Goal: Task Accomplishment & Management: Use online tool/utility

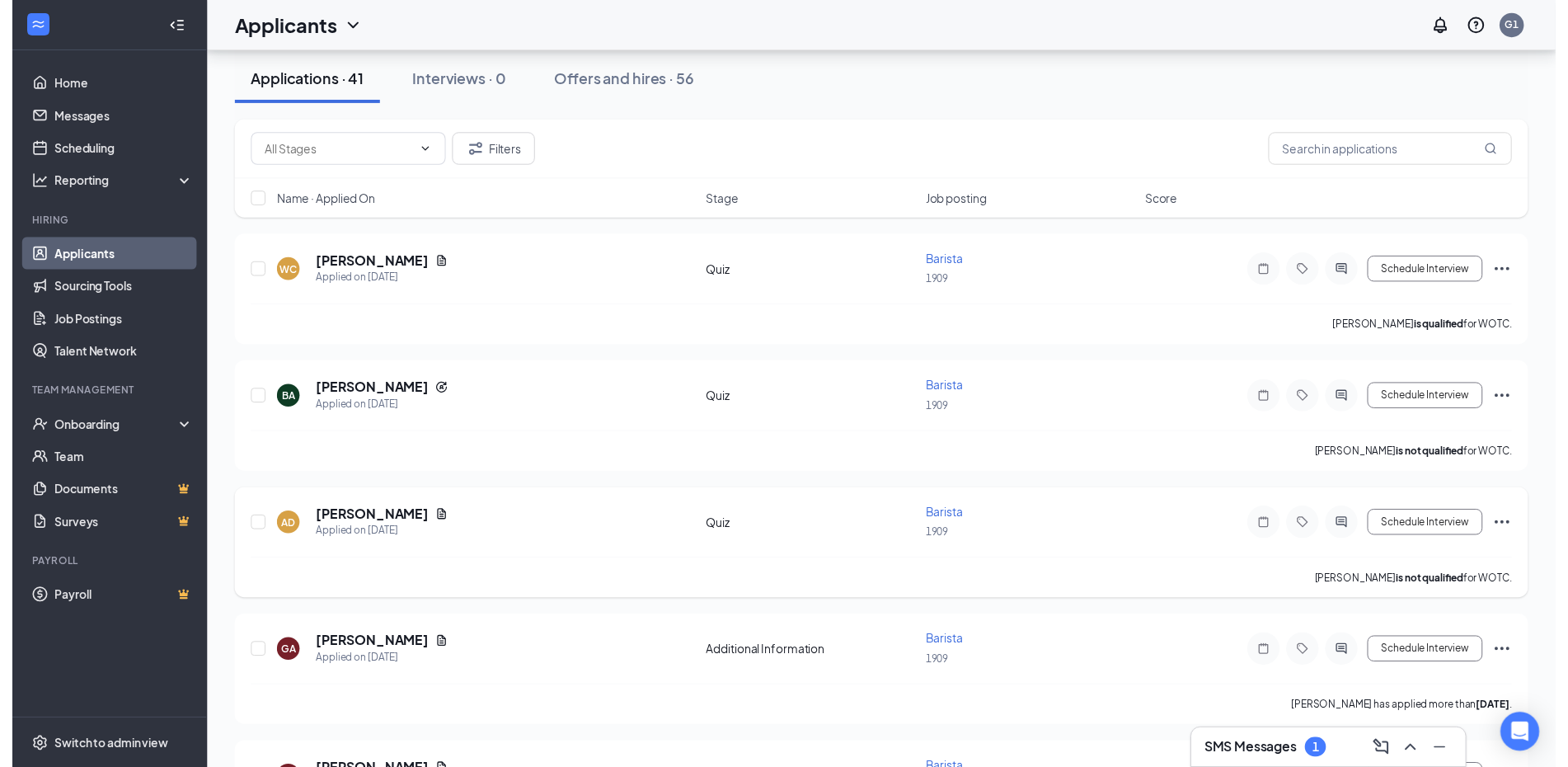
scroll to position [165, 0]
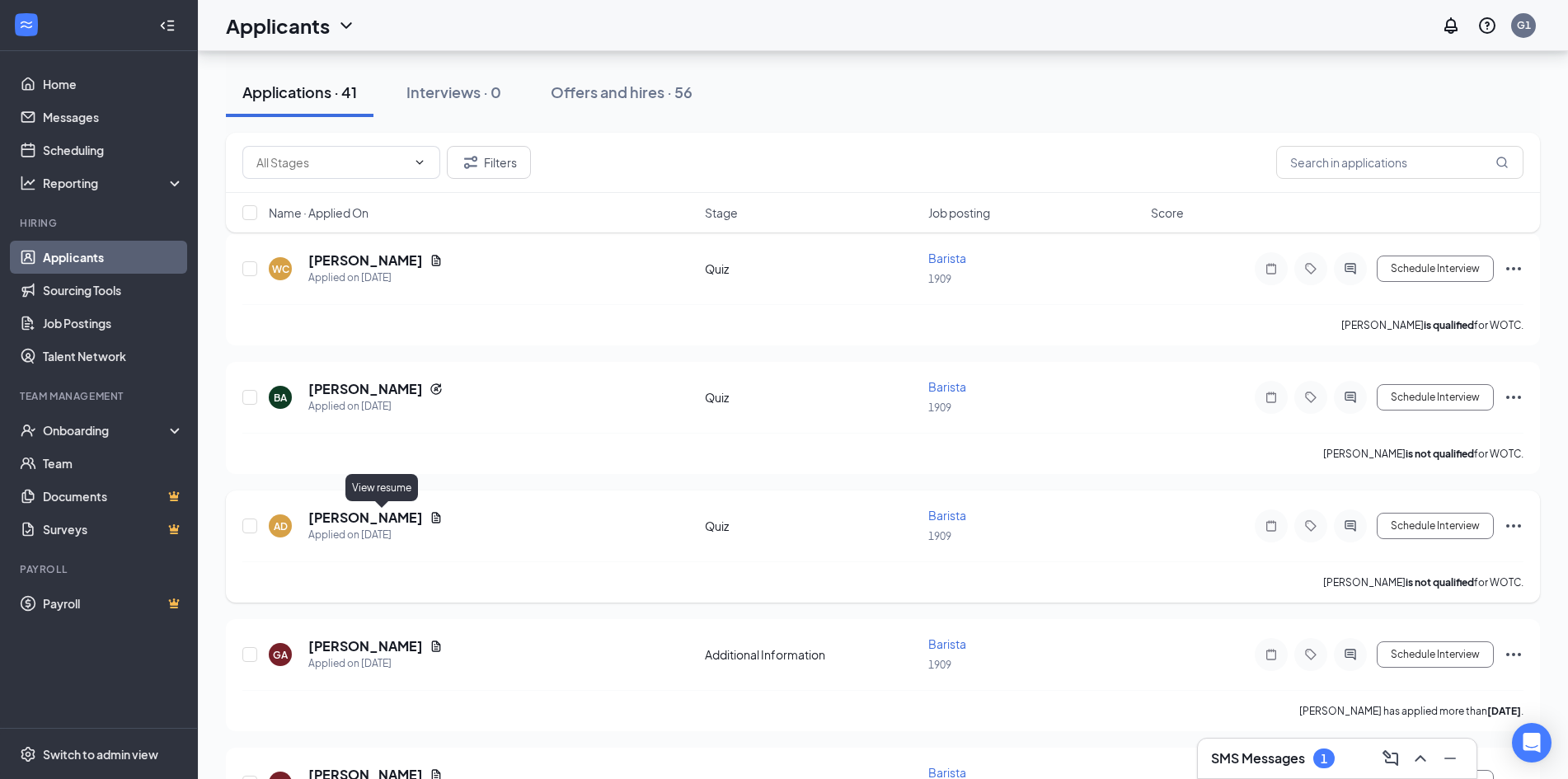
click at [429, 517] on icon "Document" at bounding box center [435, 517] width 13 height 13
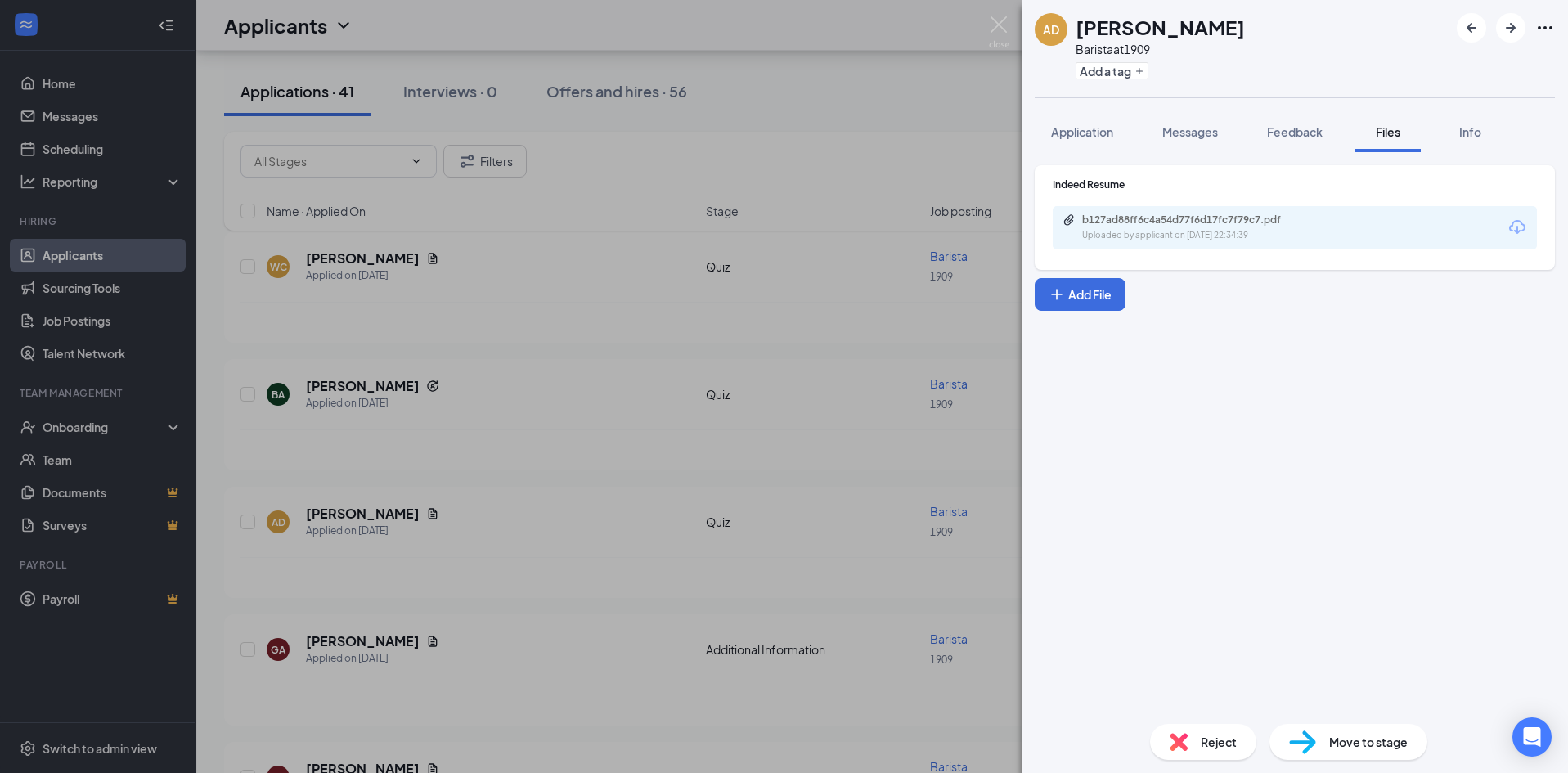
click at [1180, 233] on div "Uploaded by applicant on Sep 14, 2025 at 22:34:39" at bounding box center [1205, 235] width 246 height 13
click at [743, 266] on div "AD Allya Diaz Barista at 1909 Add a tag Application Messages Feedback Files Inf…" at bounding box center [784, 386] width 1568 height 773
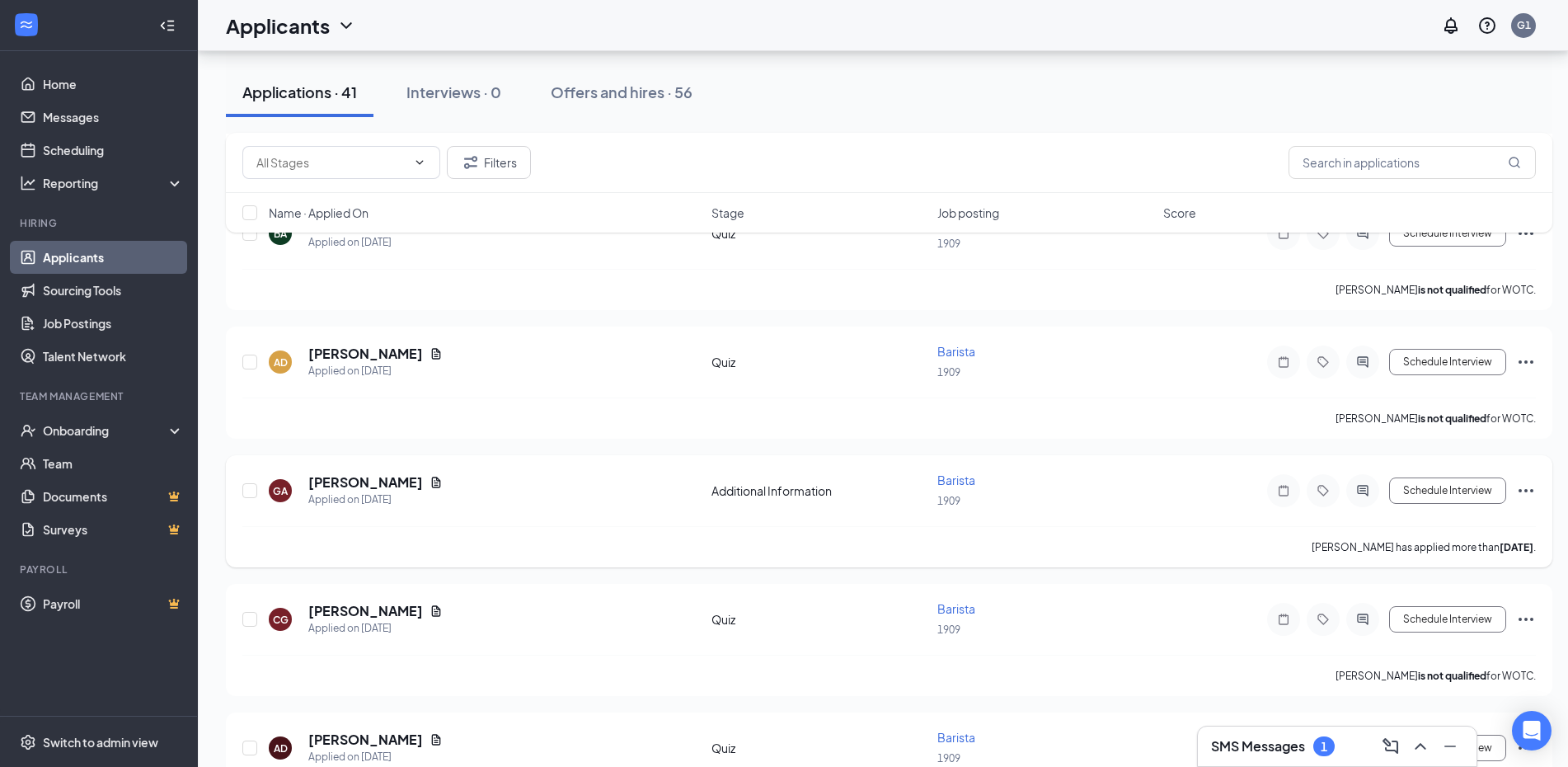
scroll to position [329, 0]
click at [439, 488] on icon "Document" at bounding box center [435, 481] width 13 height 13
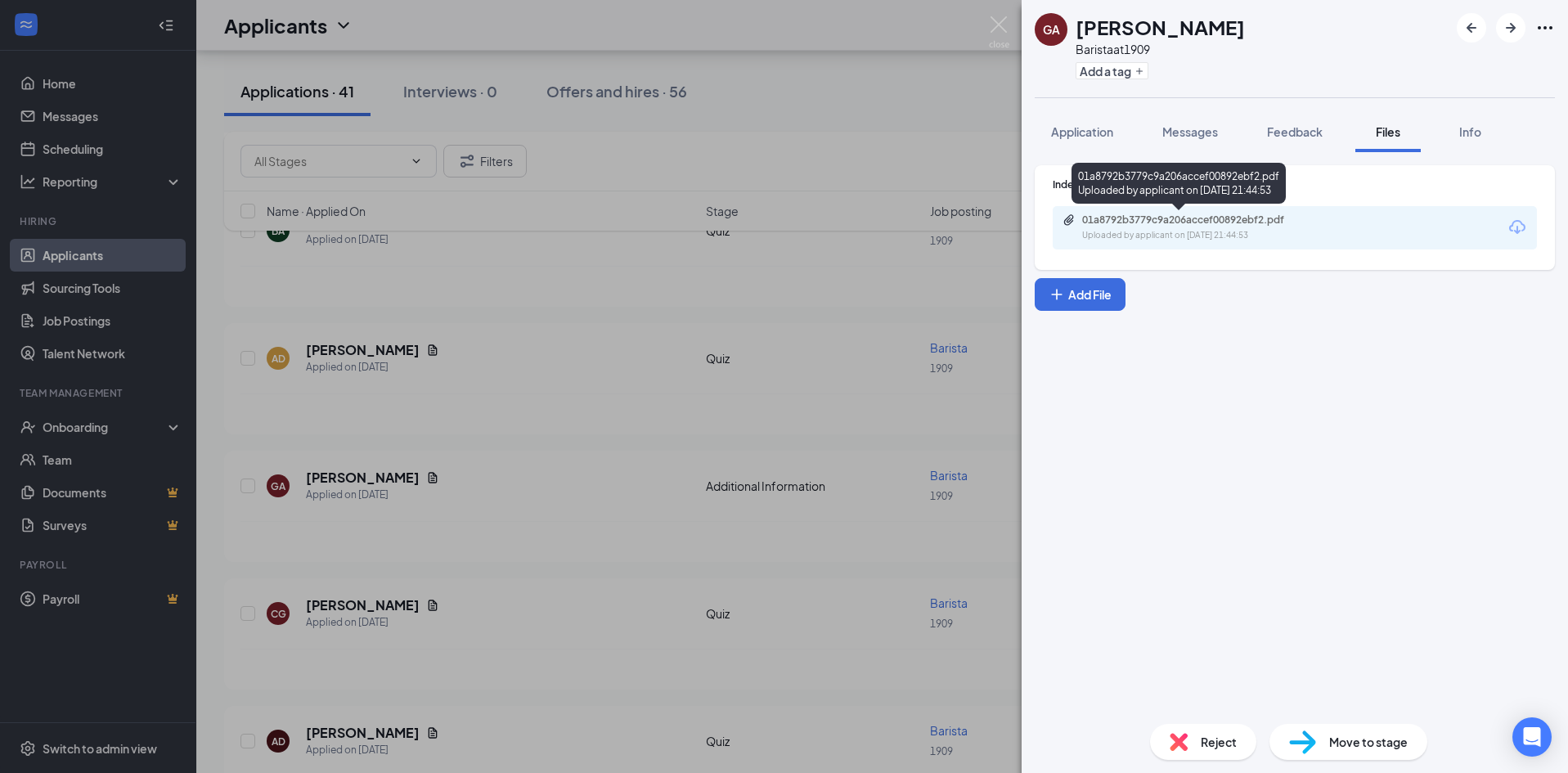
click at [1182, 235] on div "Uploaded by applicant on Sep 14, 2025 at 21:44:53" at bounding box center [1205, 235] width 246 height 13
click at [508, 308] on div "GA Gabriella Acevedo Barista at 1909 Add a tag Application Messages Feedback Fi…" at bounding box center [784, 386] width 1568 height 773
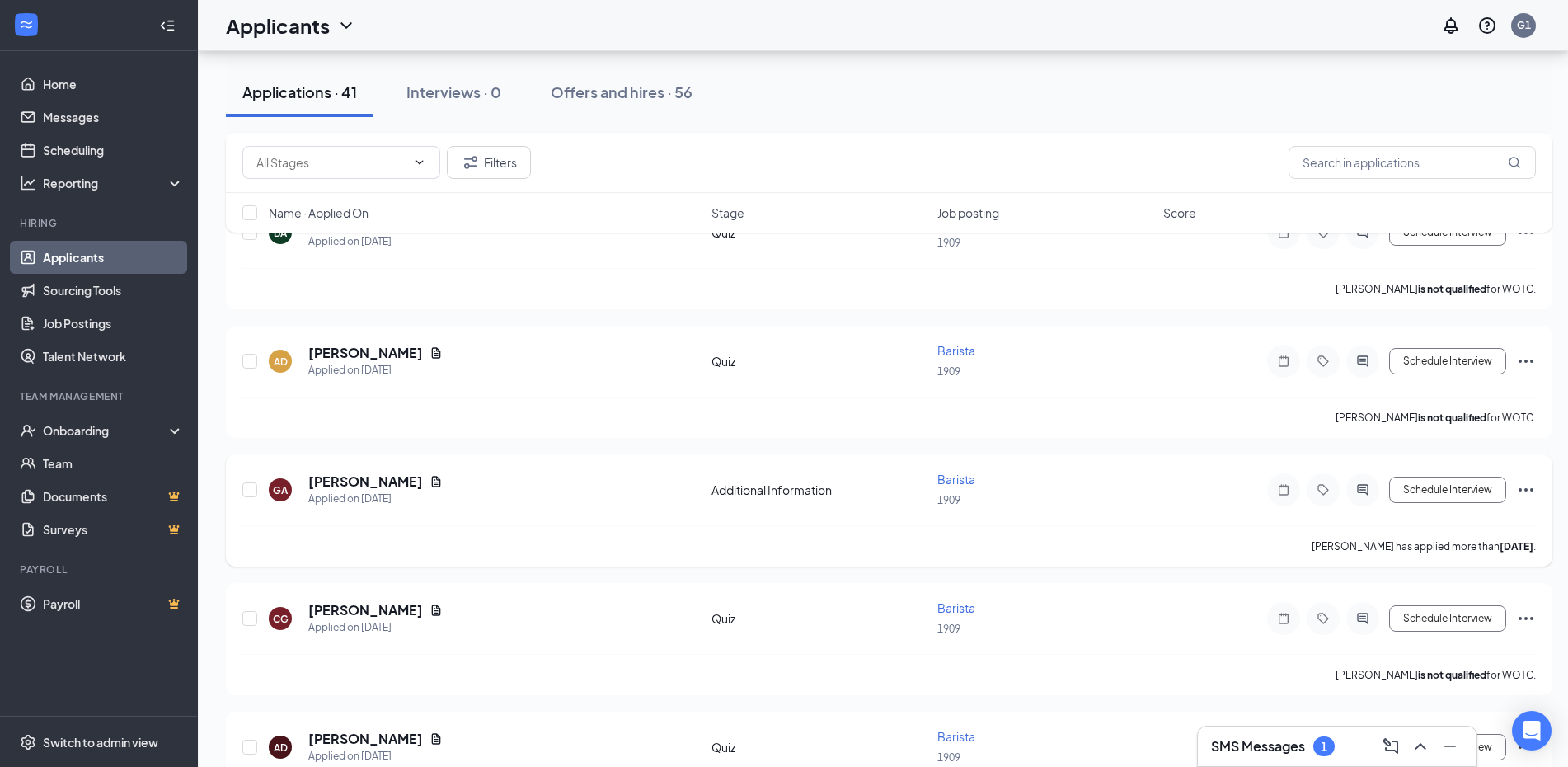
scroll to position [412, 0]
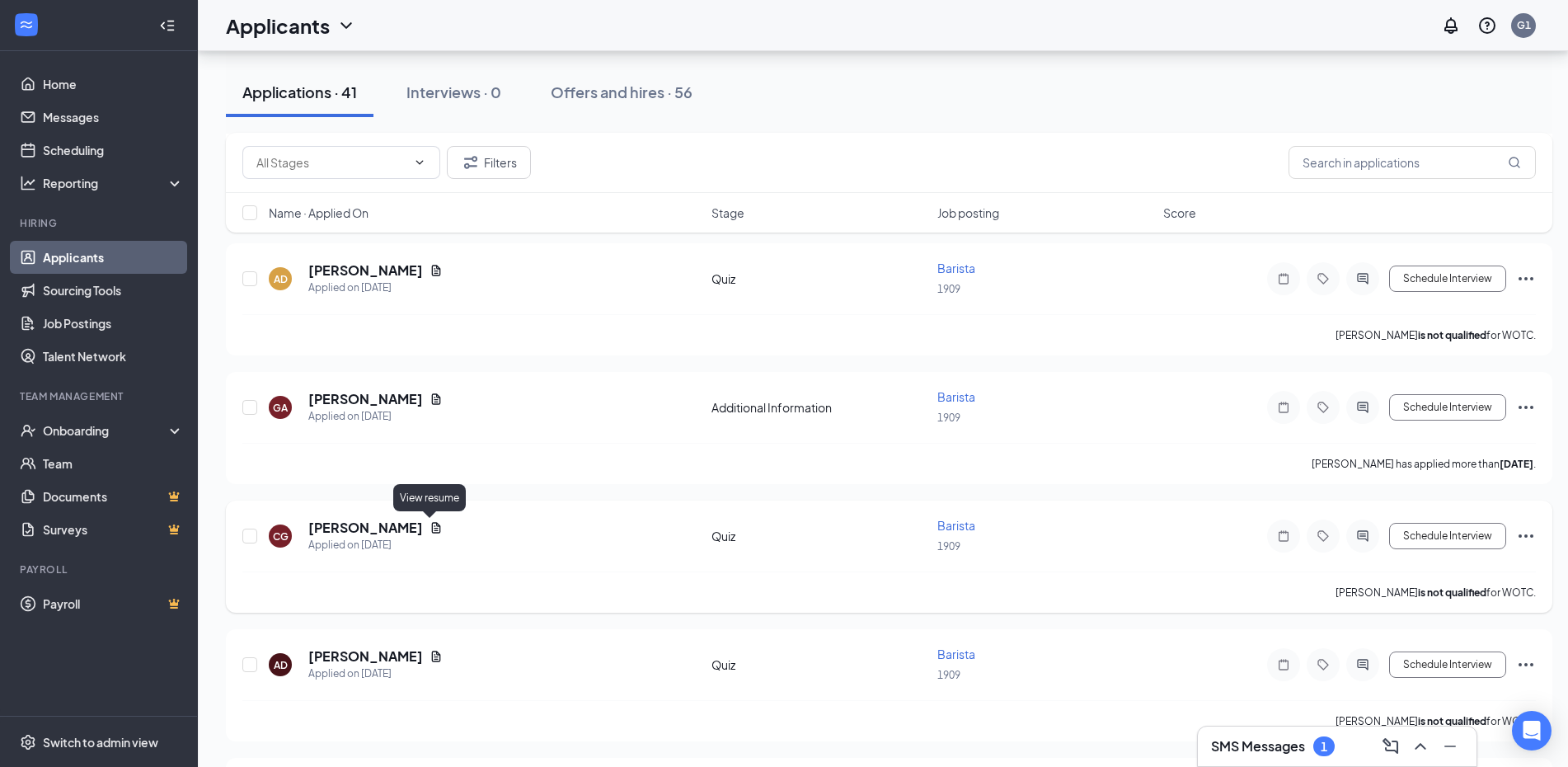
click at [429, 530] on icon "Document" at bounding box center [435, 527] width 13 height 13
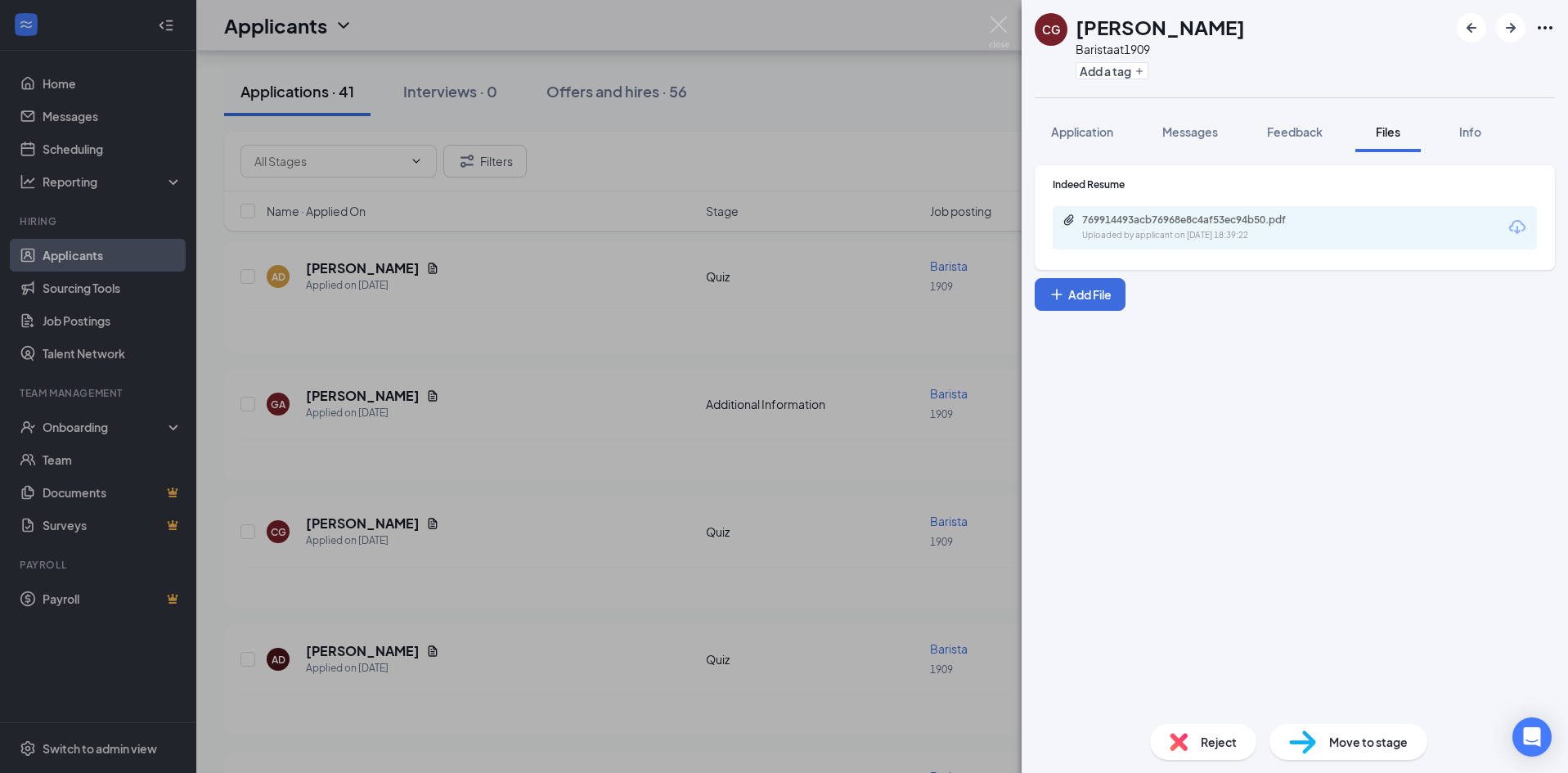
click at [1208, 205] on div "Indeed Resume 769914493acb76968e8c4af53ec94b50.pdf Uploaded by applicant on Sep…" at bounding box center [1295, 213] width 485 height 72
click at [1204, 219] on div "769914493acb76968e8c4af53ec94b50.pdf" at bounding box center [1196, 219] width 229 height 13
click at [500, 297] on div "CG Catherine Gandy Barista at 1909 Add a tag Application Messages Feedback File…" at bounding box center [784, 386] width 1568 height 773
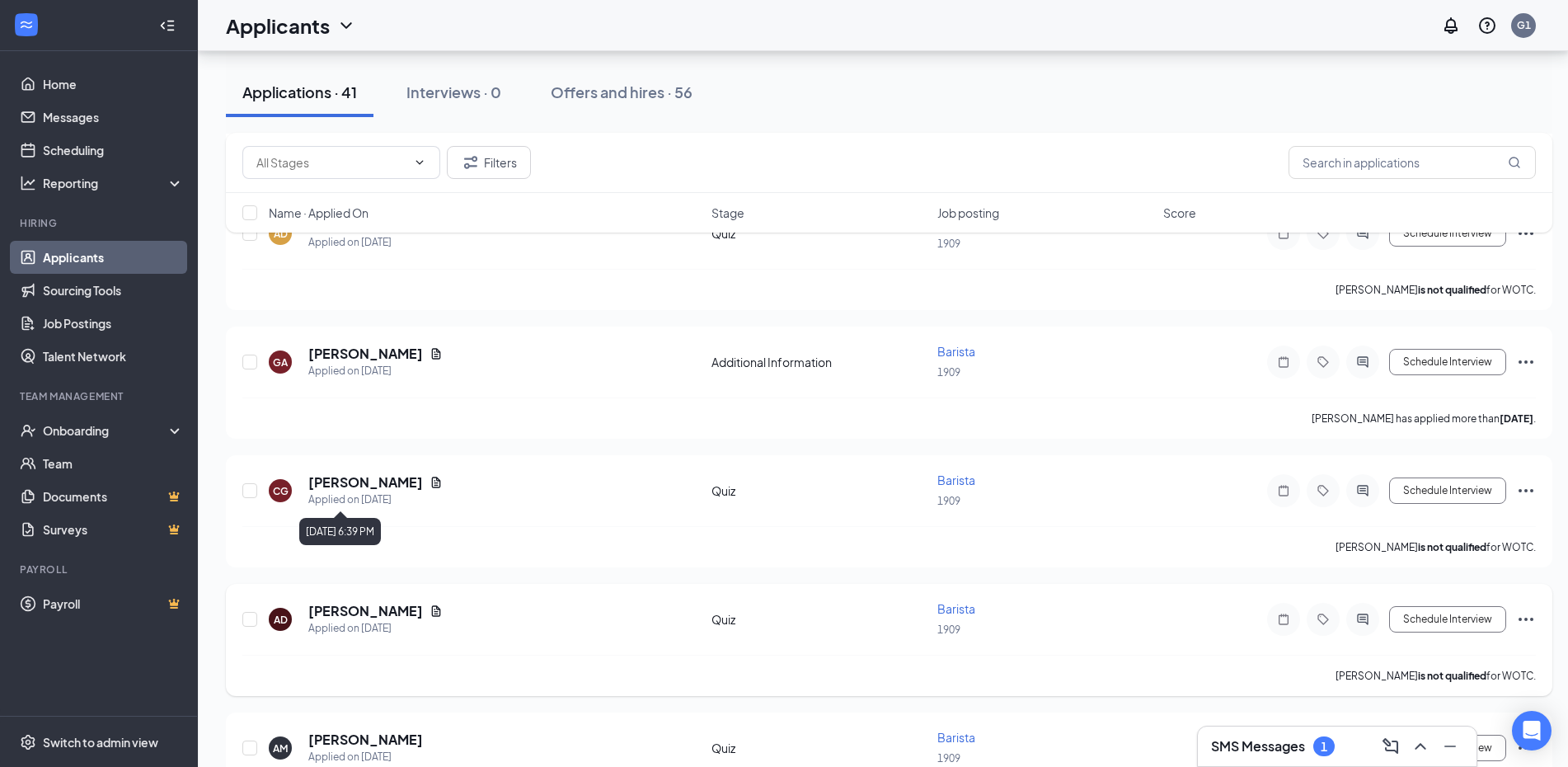
scroll to position [577, 0]
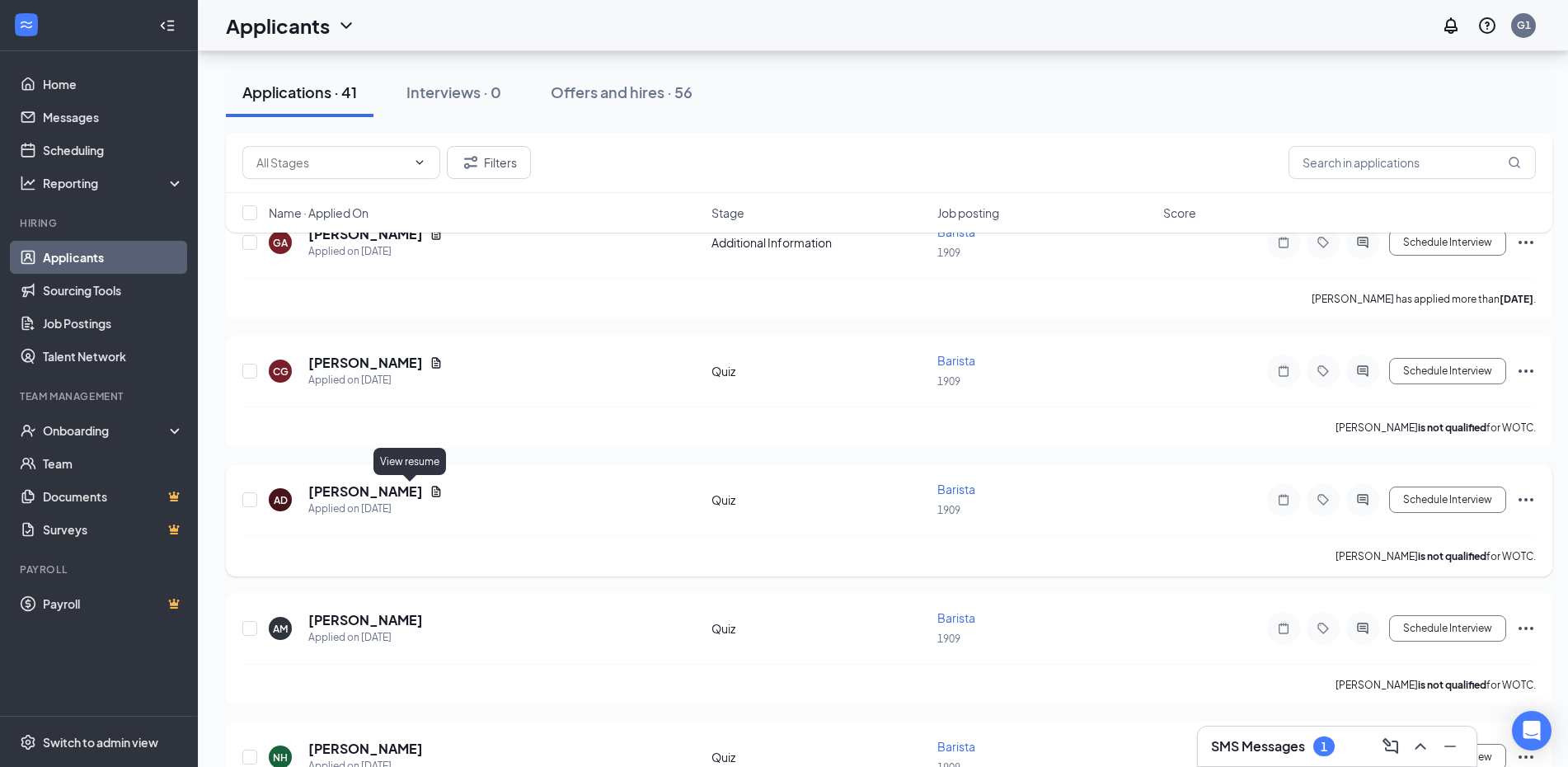
click at [429, 489] on icon "Document" at bounding box center [435, 491] width 13 height 13
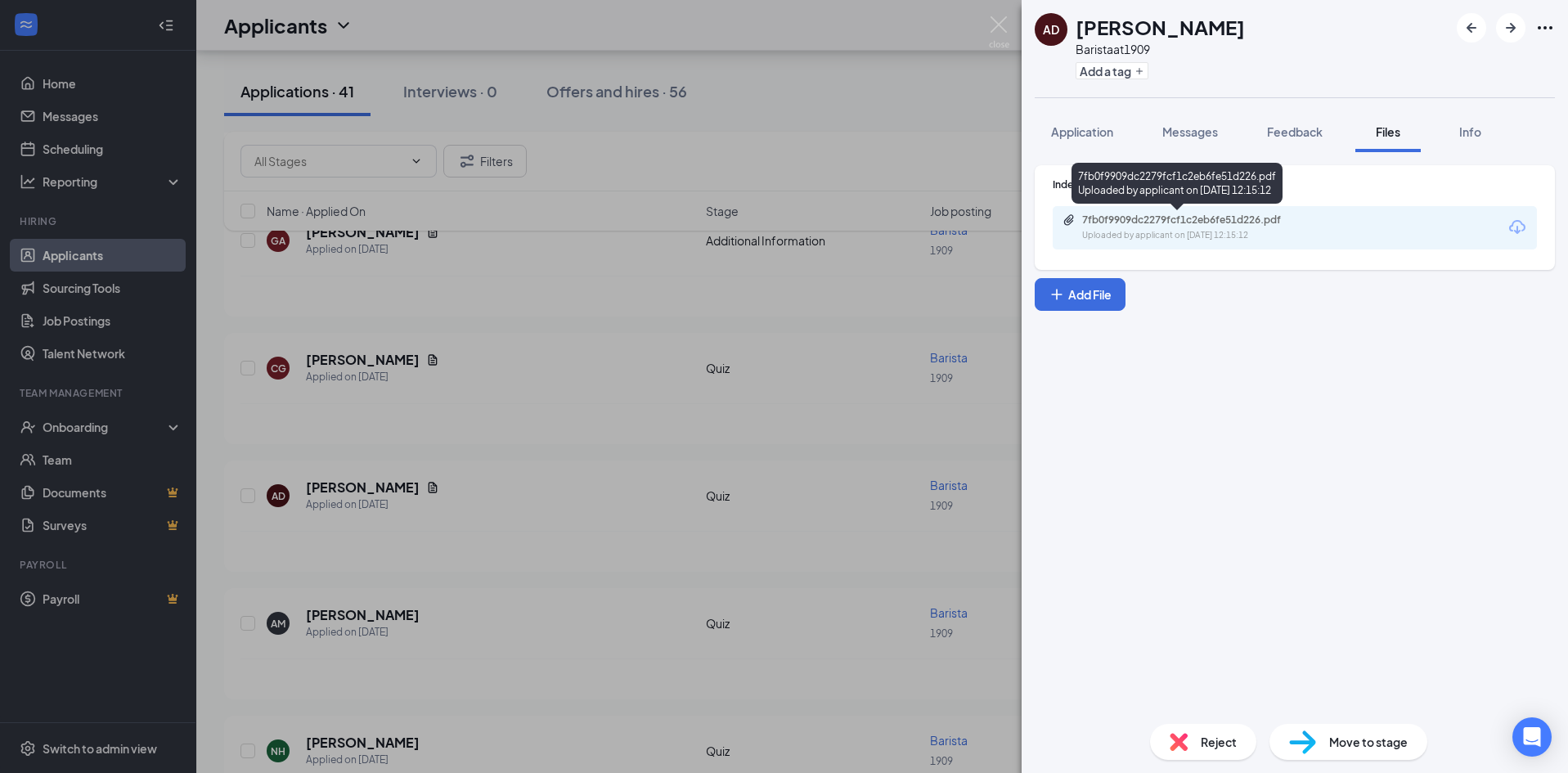
click at [1269, 230] on div "Uploaded by applicant on Sep 12, 2025 at 12:15:12" at bounding box center [1205, 235] width 246 height 13
click at [913, 311] on div "AD Aaliyah Dezan Barista at 1909 Add a tag Application Messages Feedback Files …" at bounding box center [784, 386] width 1568 height 773
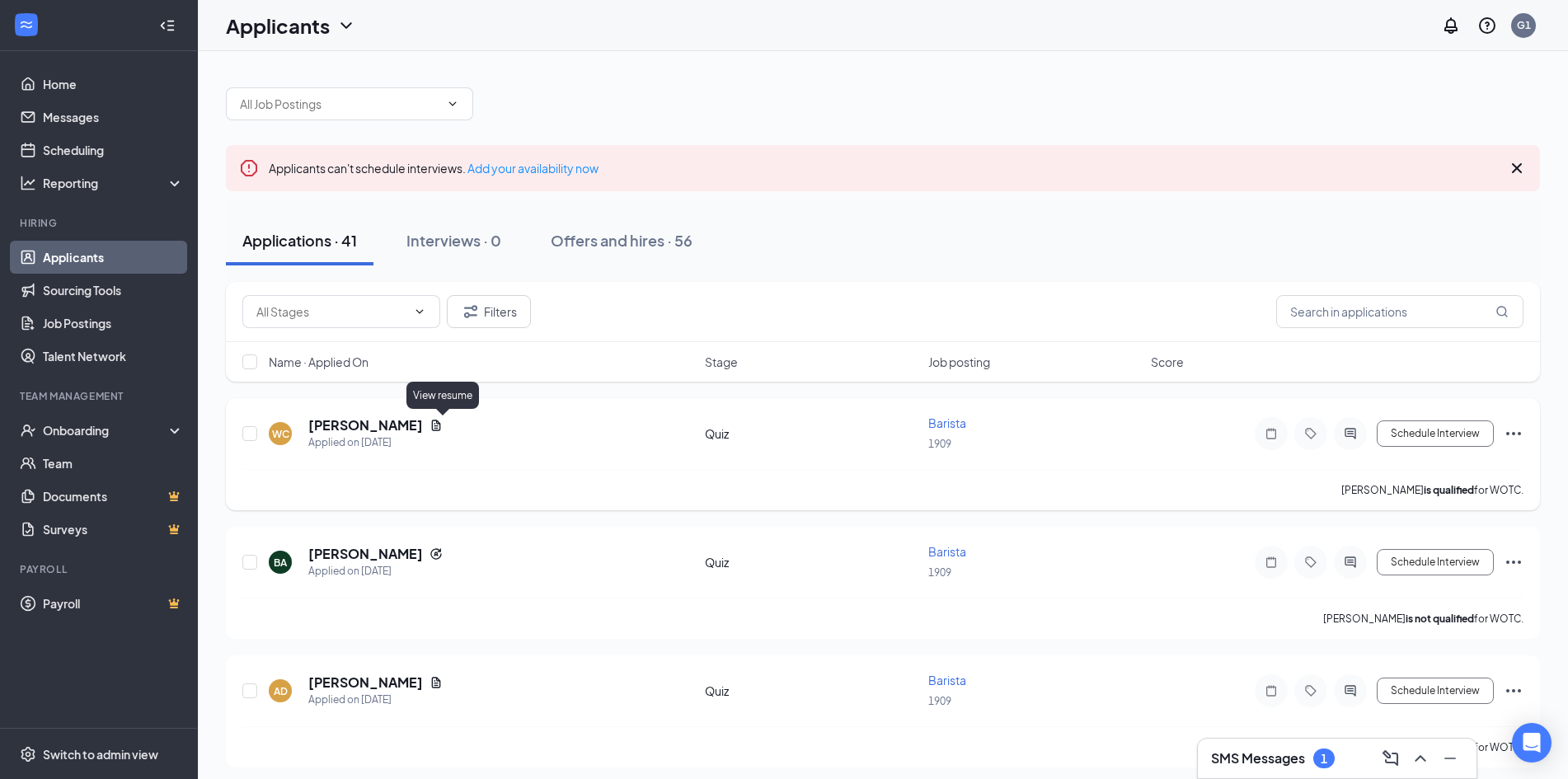
click at [443, 425] on icon "Document" at bounding box center [435, 425] width 13 height 13
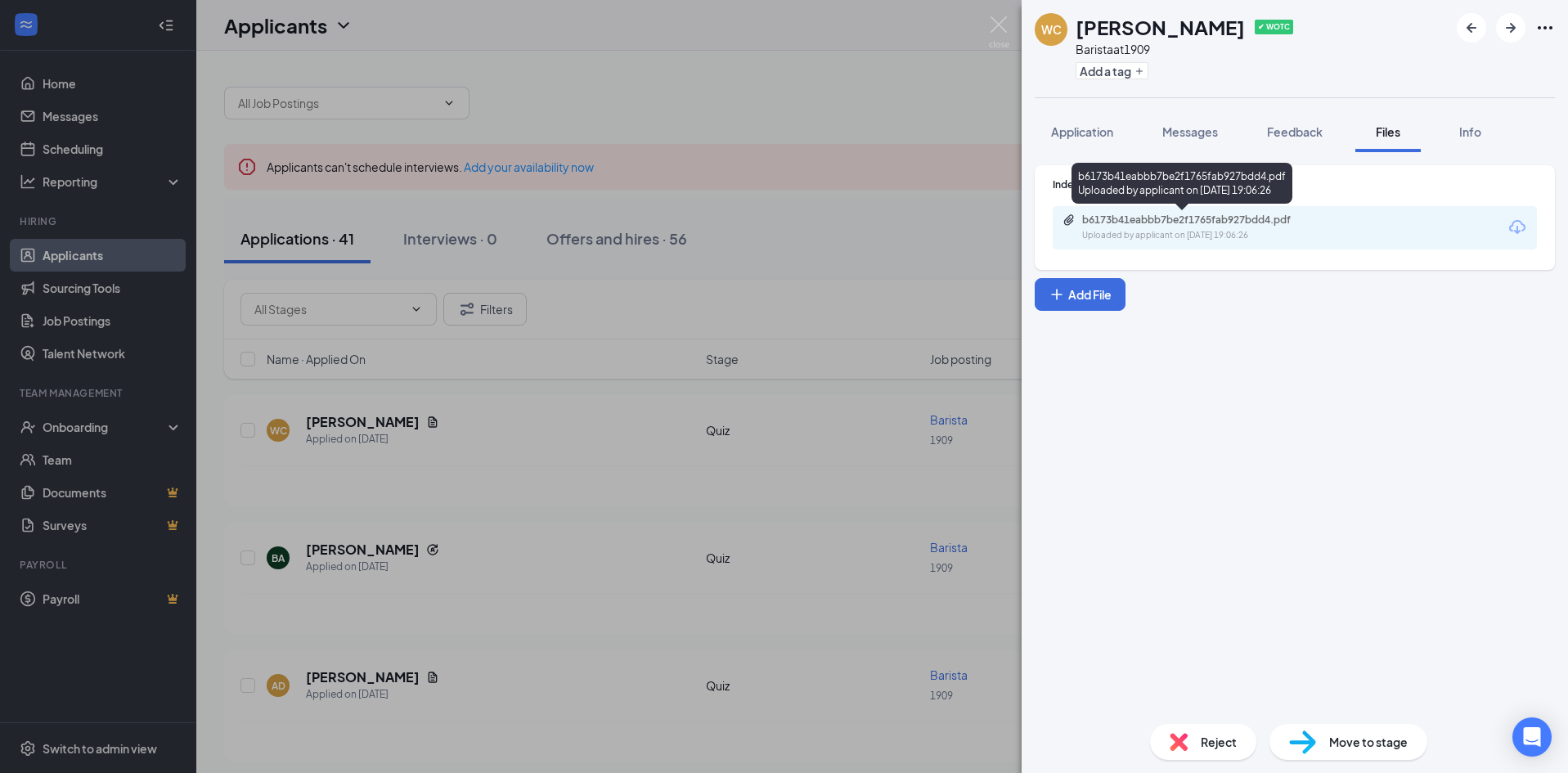
click at [1200, 224] on div "b6173b41eabbb7be2f1765fab927bdd4.pdf" at bounding box center [1196, 219] width 229 height 13
click at [1188, 211] on div "b6173b41eabbb7be2f1765fab927bdd4.pdf Uploaded by applicant on Sep 15, 2025 at 1…" at bounding box center [1295, 228] width 485 height 44
click at [1159, 219] on div "b6173b41eabbb7be2f1765fab927bdd4.pdf" at bounding box center [1196, 219] width 229 height 13
drag, startPoint x: 909, startPoint y: 113, endPoint x: 1049, endPoint y: 83, distance: 143.2
click at [911, 111] on div "WC Wayane Covington ✔ WOTC Barista at 1909 Add a tag Application Messages Feedb…" at bounding box center [784, 386] width 1568 height 773
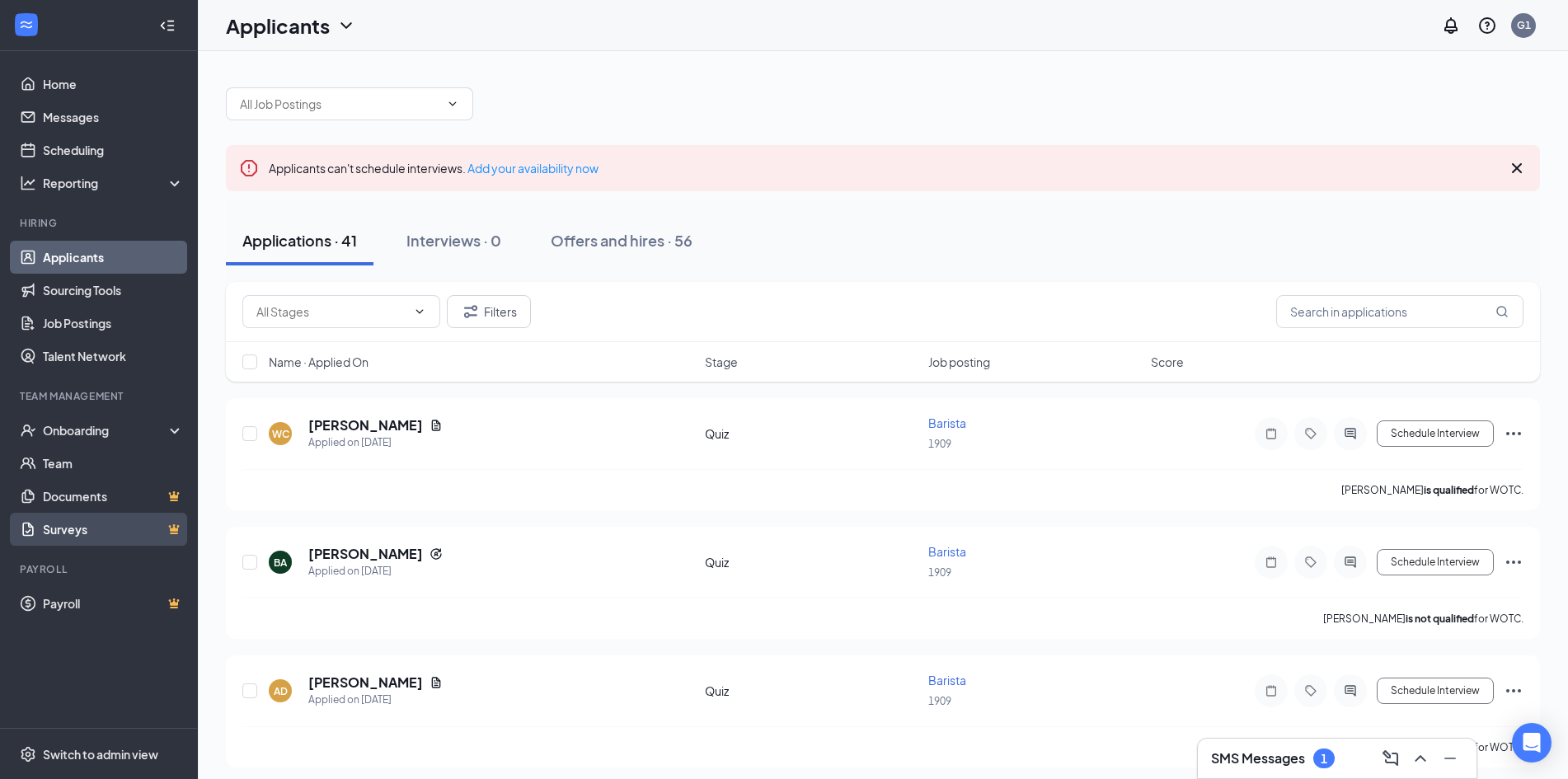
click at [123, 521] on link "Surveys" at bounding box center [114, 529] width 141 height 33
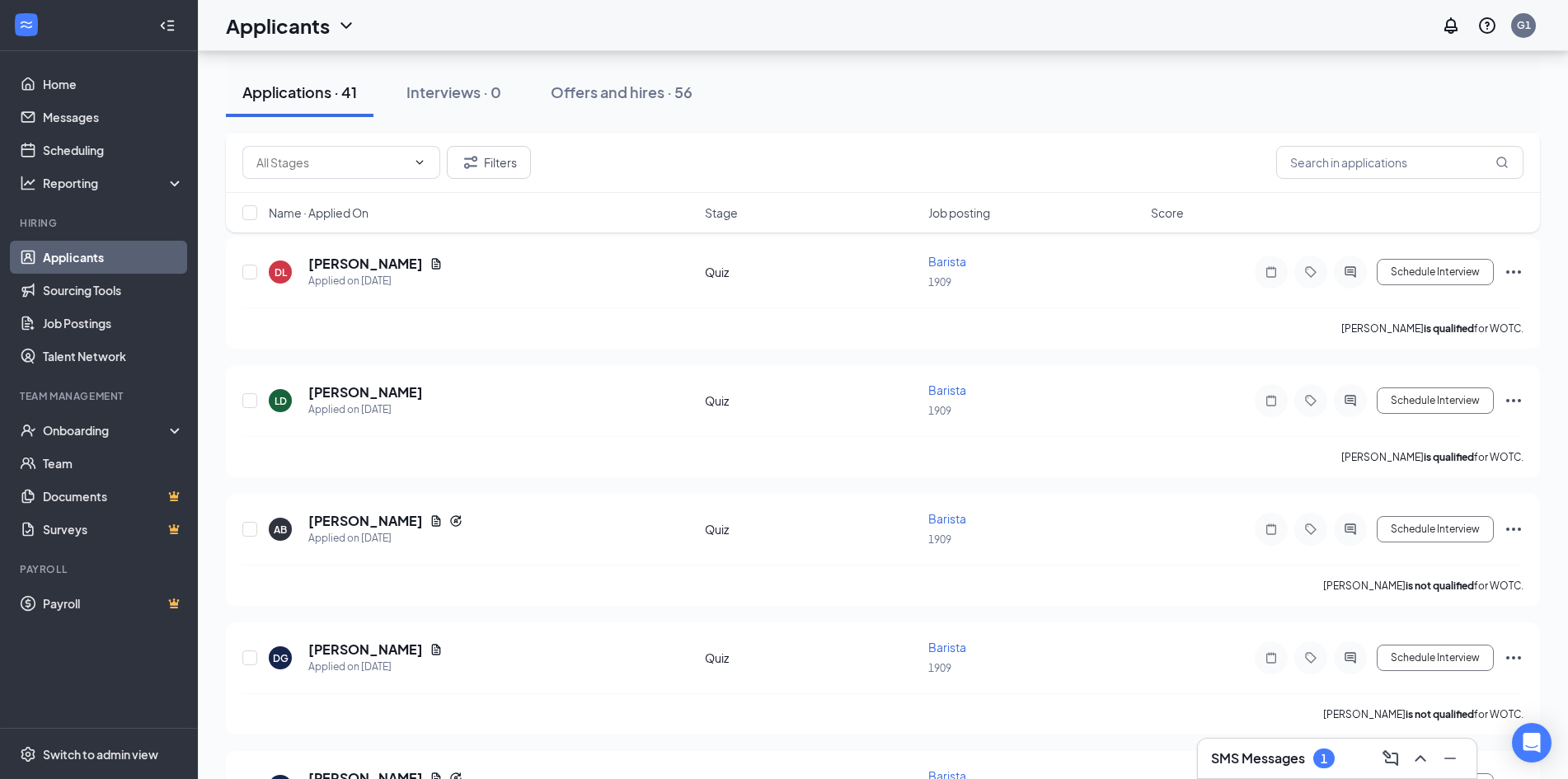
scroll to position [2225, 0]
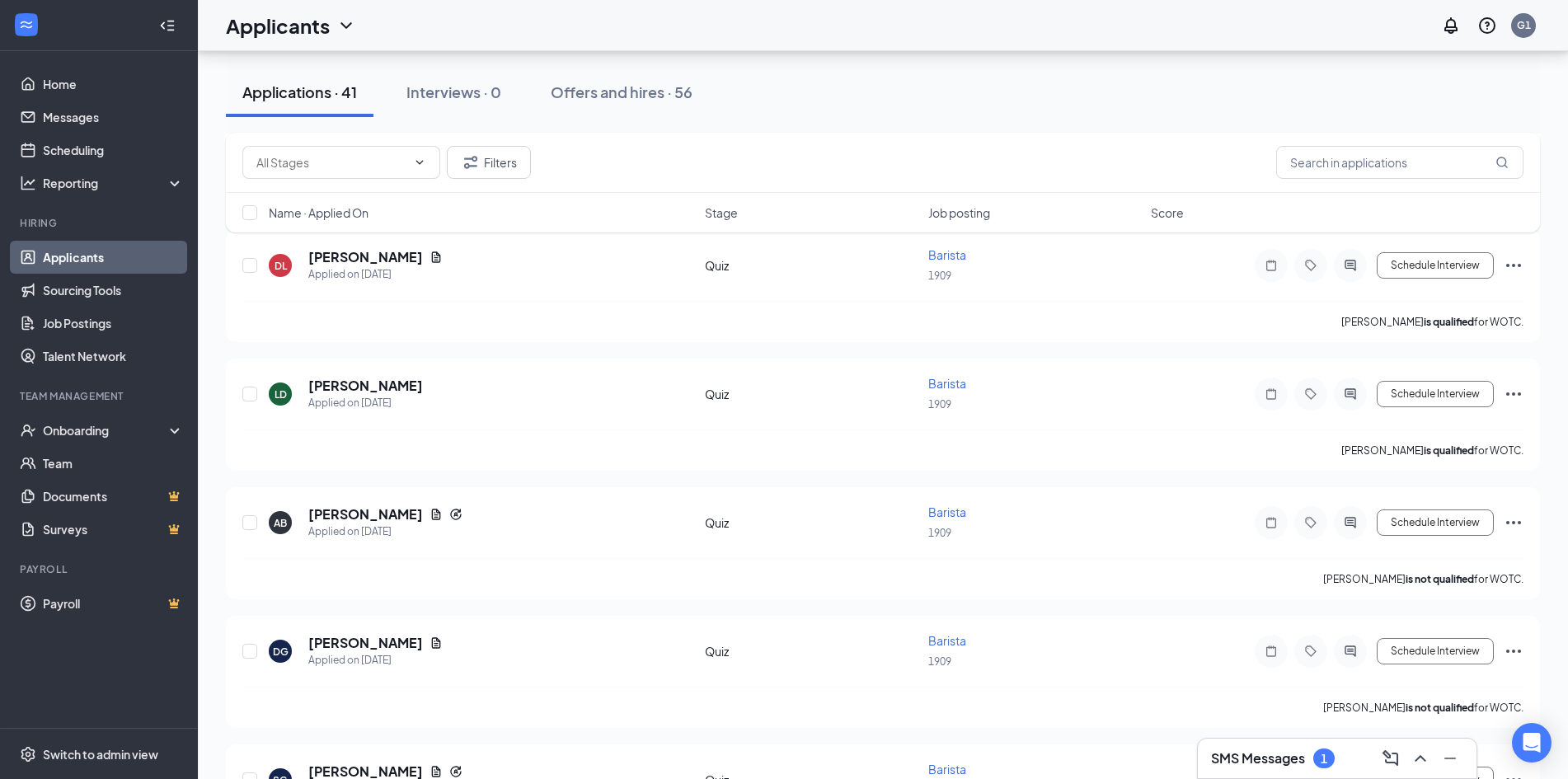
click at [590, 99] on div "Offers and hires · 56" at bounding box center [621, 92] width 142 height 21
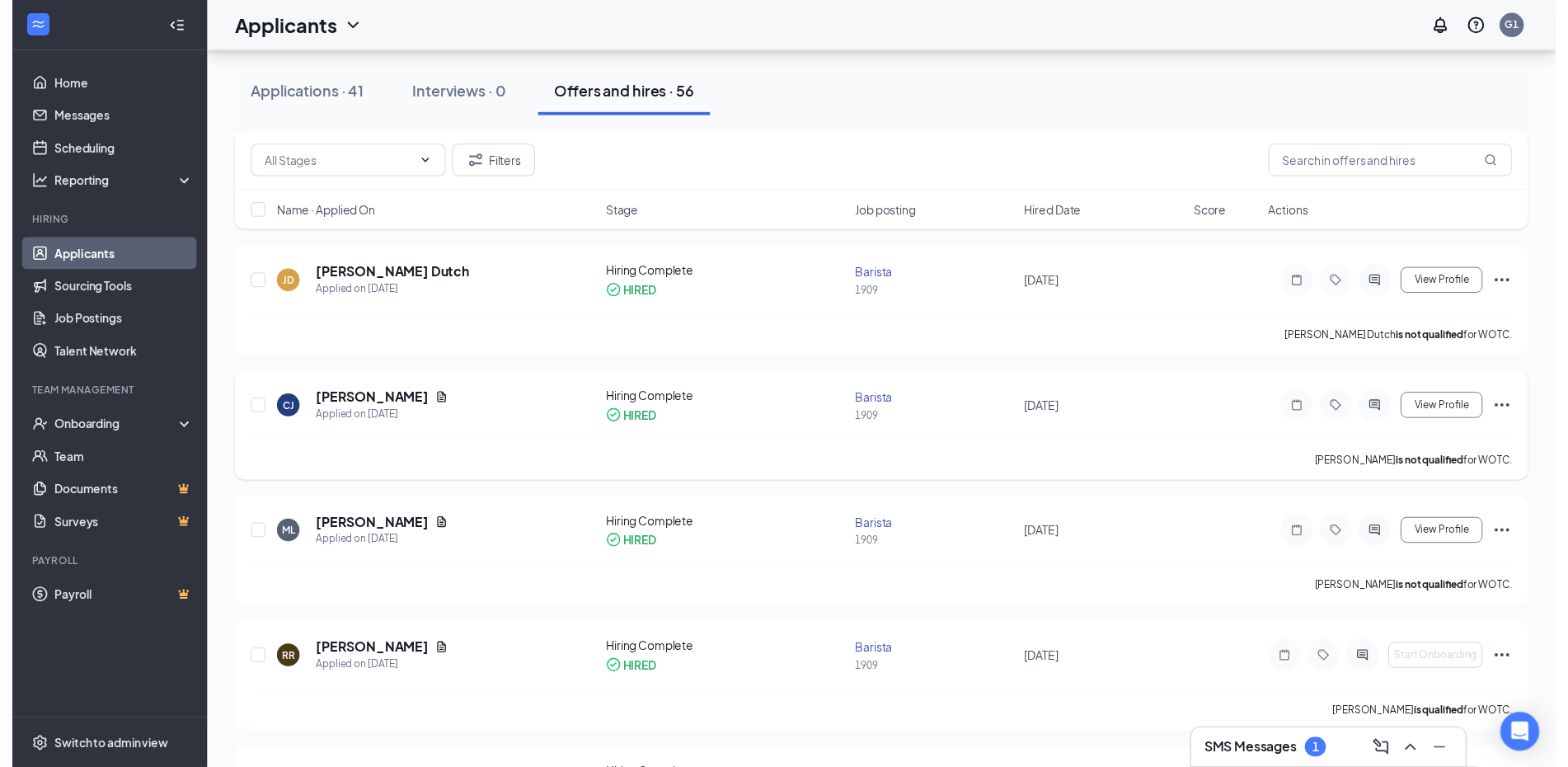
scroll to position [577, 0]
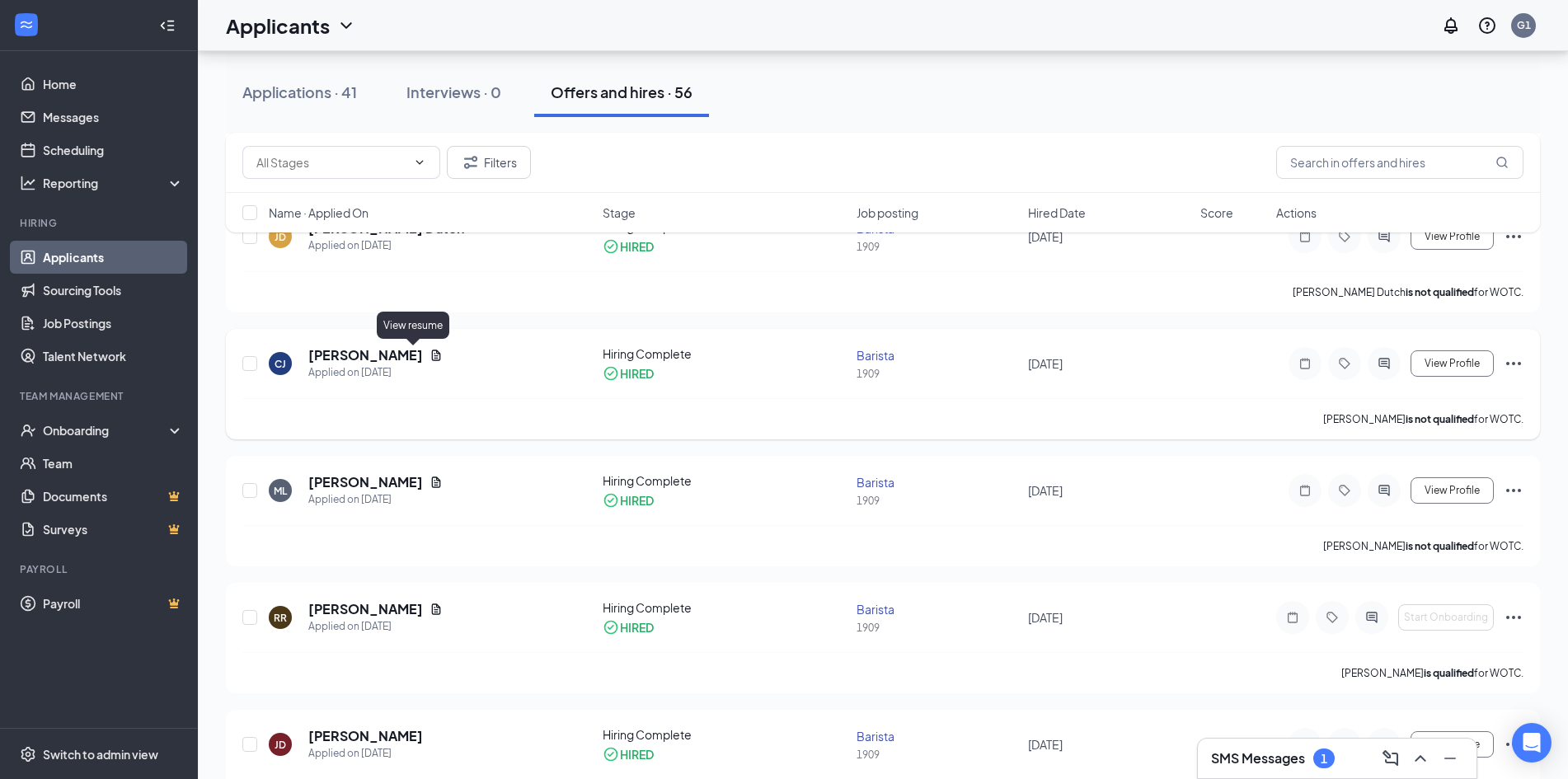
click at [432, 359] on icon "Document" at bounding box center [436, 354] width 9 height 10
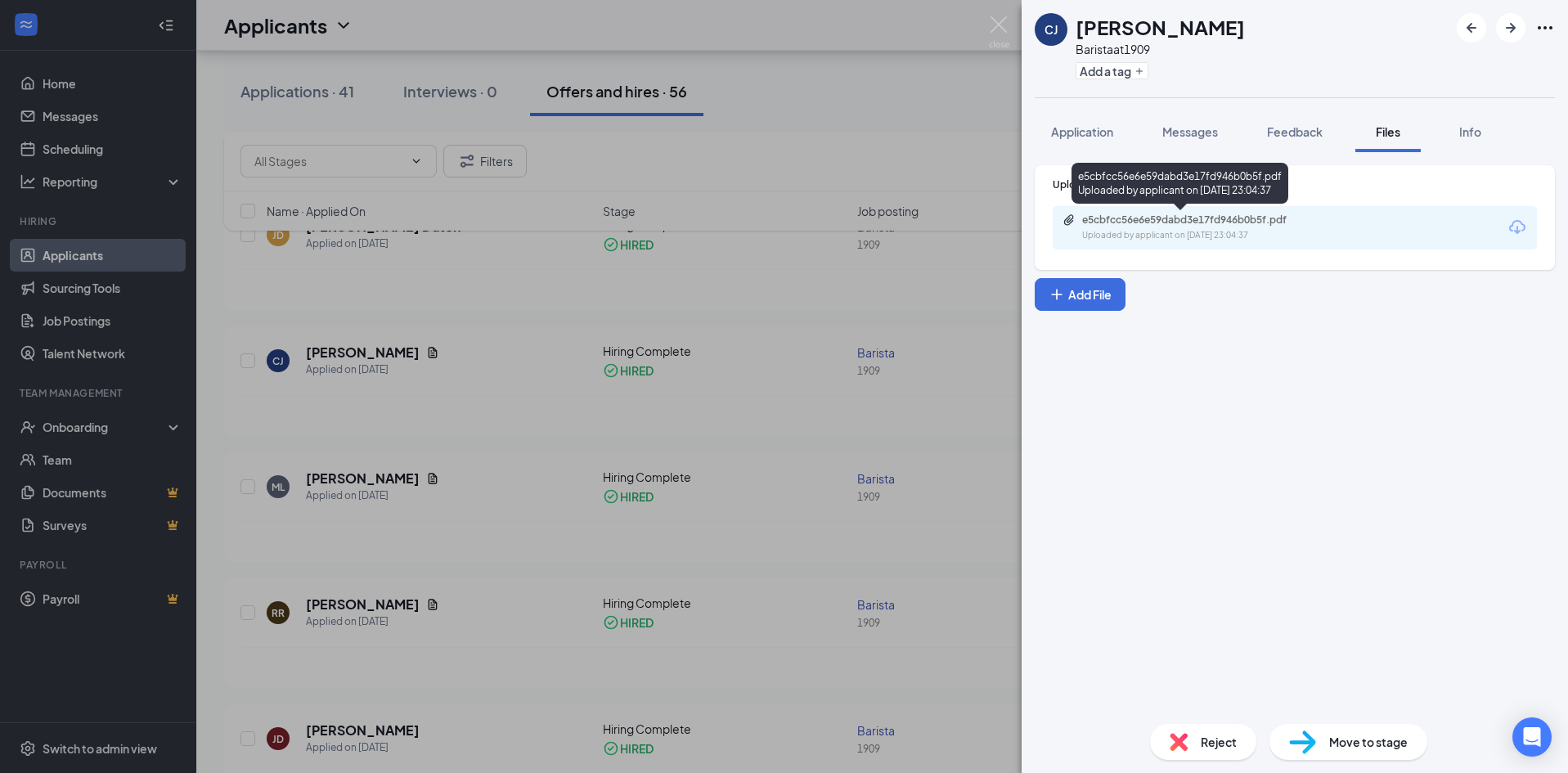
click at [1182, 225] on div "e5cbfcc56e6e59dabd3e17fd946b0b5f.pdf" at bounding box center [1196, 219] width 229 height 13
drag, startPoint x: 486, startPoint y: 386, endPoint x: 464, endPoint y: 385, distance: 22.0
click at [485, 386] on div "CJ Cochise [PERSON_NAME] Barista at 1909 Add a tag Application Messages Feedbac…" at bounding box center [784, 386] width 1568 height 773
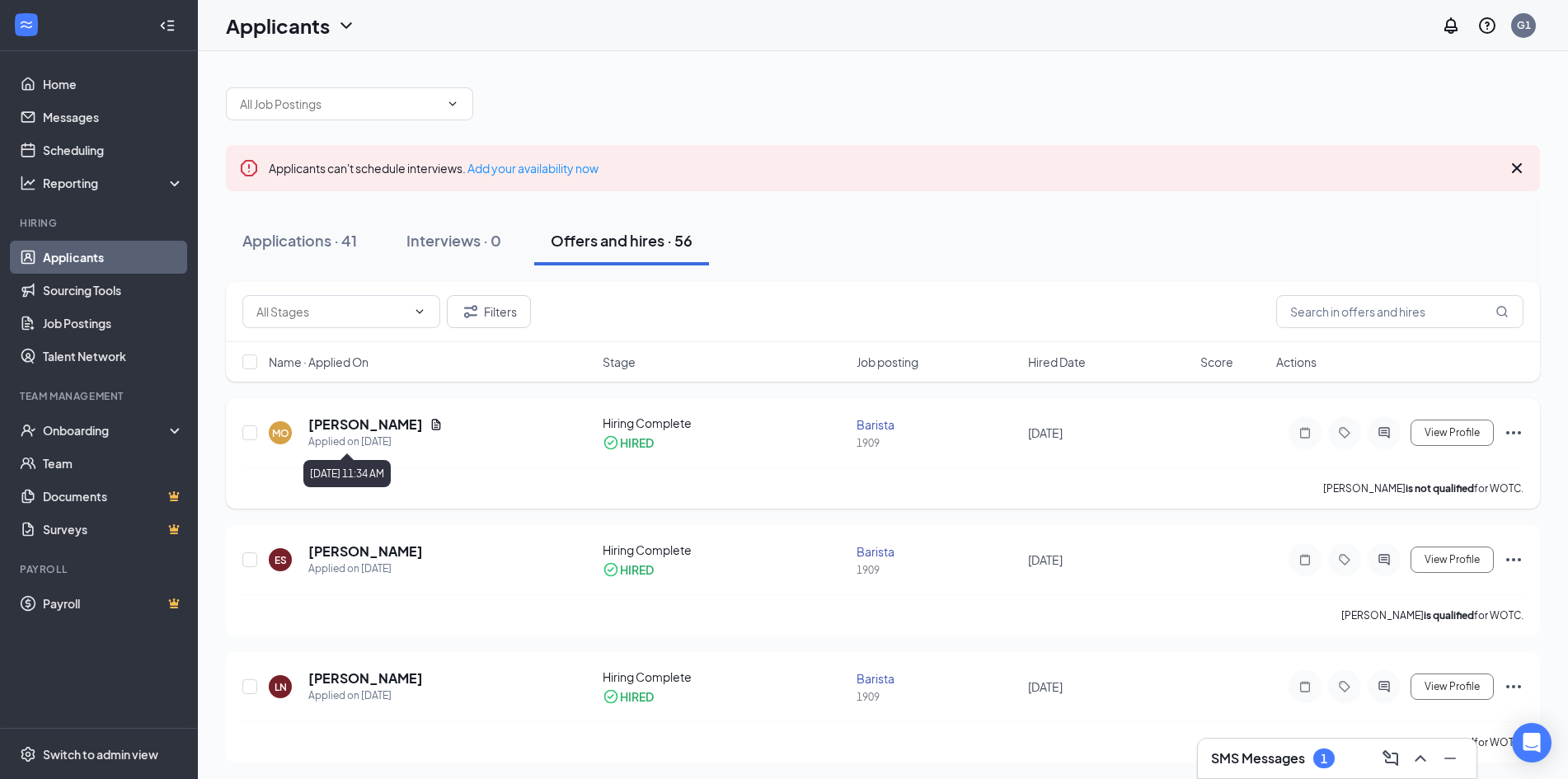
click at [437, 431] on div "[PERSON_NAME]" at bounding box center [376, 424] width 134 height 18
click at [449, 415] on div "MO [PERSON_NAME] Applied on [DATE]" at bounding box center [431, 432] width 324 height 34
click at [443, 420] on icon "Document" at bounding box center [435, 424] width 13 height 13
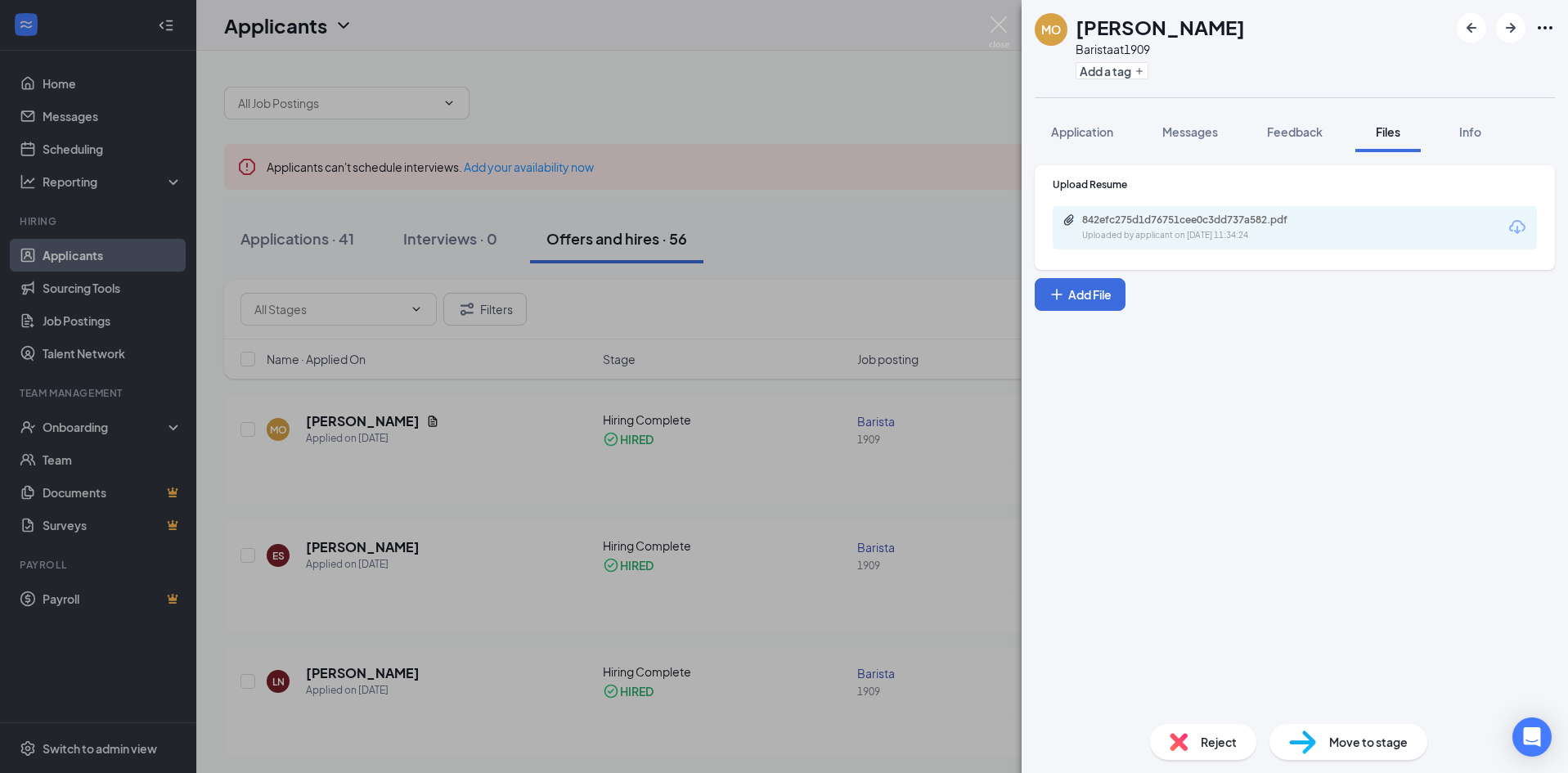
click at [1234, 232] on div "Uploaded by applicant on [DATE] 11:34:24" at bounding box center [1205, 235] width 246 height 13
click at [503, 113] on div "MO Madison [PERSON_NAME] Barista at 1909 Add a tag Application Messages Feedbac…" at bounding box center [784, 386] width 1568 height 773
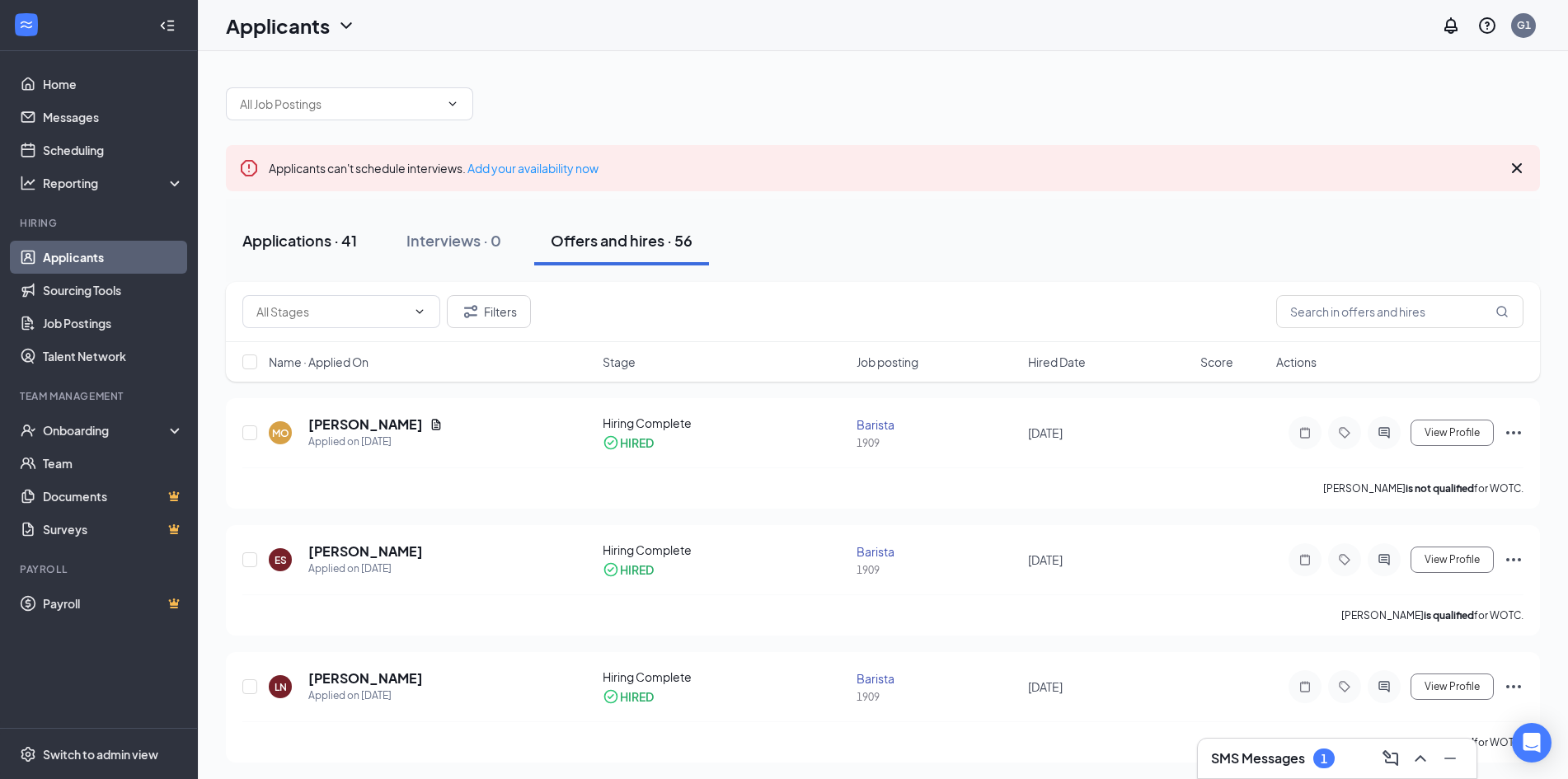
click at [329, 242] on div "Applications · 41" at bounding box center [299, 240] width 114 height 21
